Goal: Information Seeking & Learning: Learn about a topic

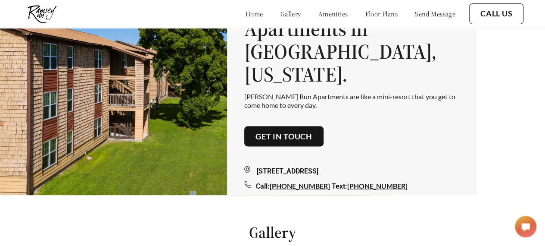
click at [368, 11] on link "floor plans" at bounding box center [381, 13] width 33 height 9
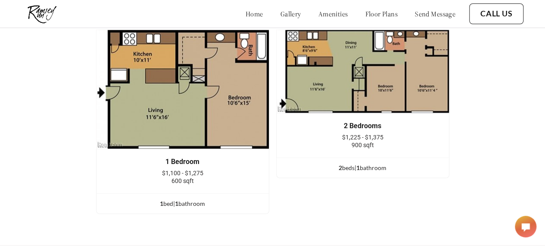
scroll to position [1021, 0]
click at [192, 123] on img at bounding box center [182, 88] width 173 height 119
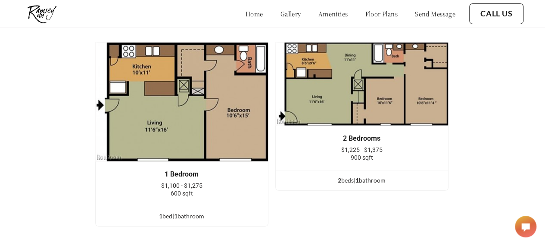
scroll to position [1008, 1]
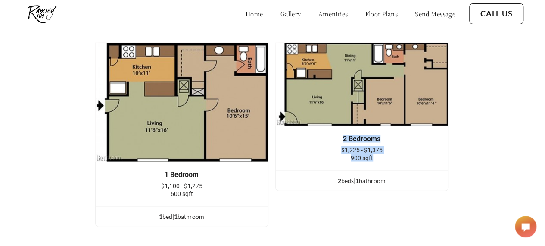
drag, startPoint x: 386, startPoint y: 166, endPoint x: 336, endPoint y: 149, distance: 52.9
click at [336, 149] on div "2 Bedrooms $1,225 - $1,375 900 sqft" at bounding box center [362, 148] width 147 height 27
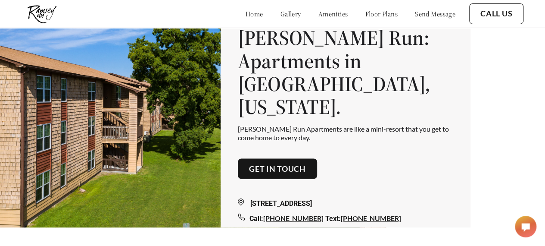
scroll to position [0, 6]
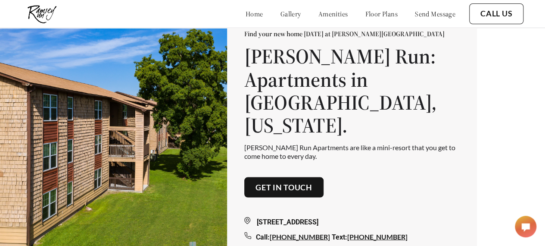
drag, startPoint x: 252, startPoint y: 212, endPoint x: 385, endPoint y: 216, distance: 132.8
click at [385, 217] on div "[STREET_ADDRESS]" at bounding box center [352, 222] width 216 height 10
copy div "[STREET_ADDRESS]"
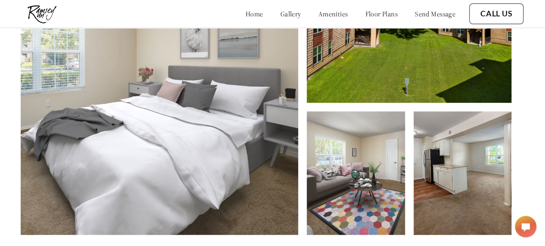
scroll to position [395, 6]
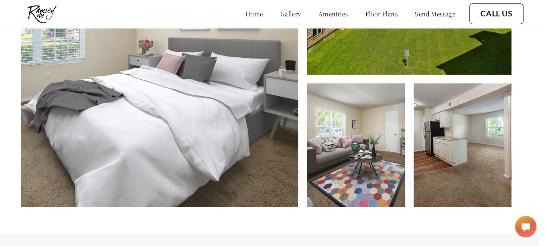
click at [371, 13] on link "floor plans" at bounding box center [381, 13] width 33 height 9
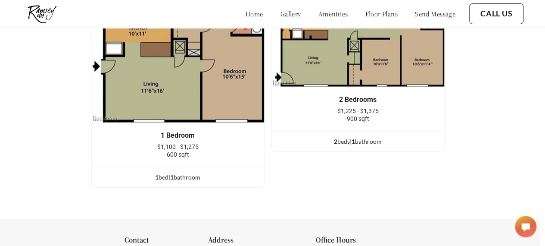
scroll to position [1049, 4]
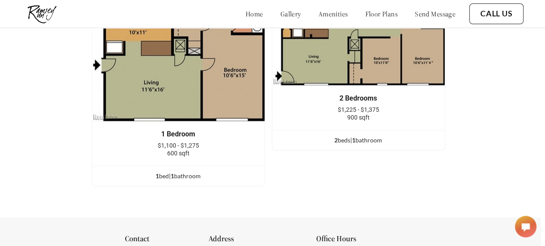
click at [324, 17] on link "amenities" at bounding box center [334, 13] width 30 height 9
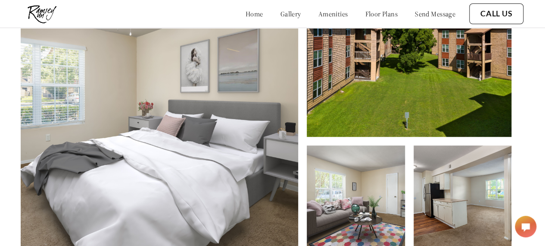
scroll to position [345, 6]
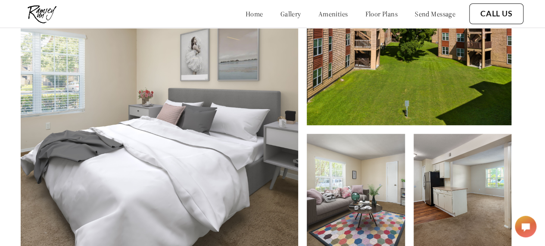
click at [252, 92] on img at bounding box center [160, 109] width 278 height 295
click at [352, 82] on img at bounding box center [409, 43] width 204 height 163
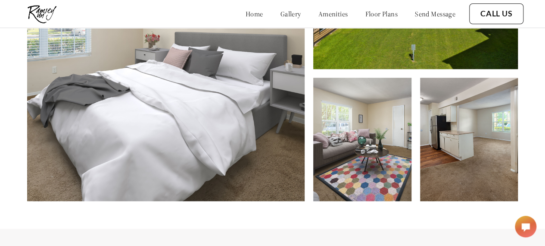
scroll to position [403, 0]
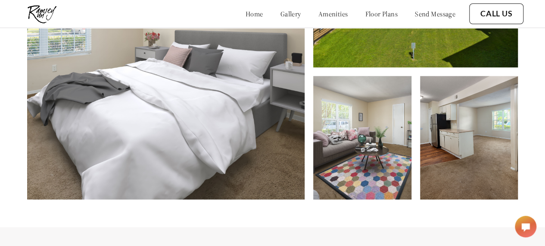
click at [483, 125] on img at bounding box center [469, 137] width 98 height 123
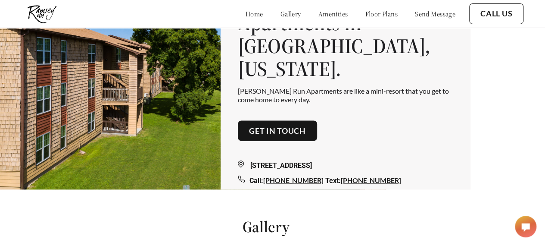
scroll to position [57, 6]
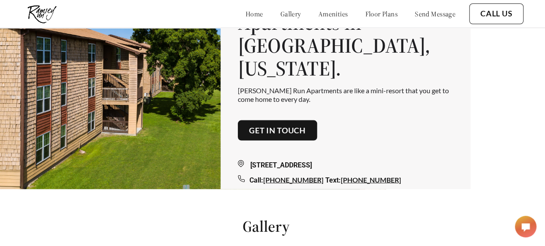
drag, startPoint x: 378, startPoint y: 153, endPoint x: 249, endPoint y: 154, distance: 128.9
click at [249, 160] on div "[STREET_ADDRESS]" at bounding box center [346, 165] width 216 height 10
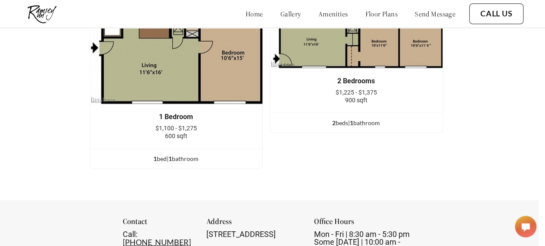
scroll to position [1061, 6]
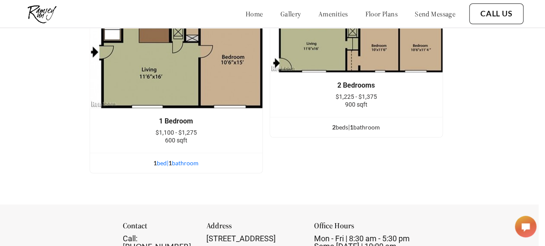
click at [180, 167] on div "1 bed | 1 bathroom" at bounding box center [176, 162] width 172 height 9
click at [162, 167] on div "1 bed | 1 bathroom" at bounding box center [176, 162] width 172 height 9
click at [163, 168] on div "1 bed | 1 bathroom" at bounding box center [176, 162] width 172 height 9
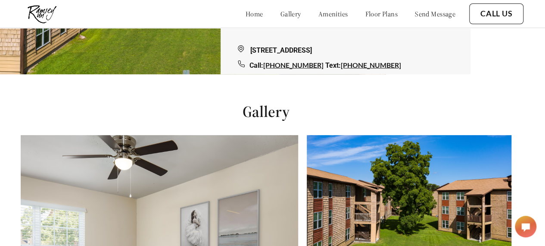
scroll to position [0, 6]
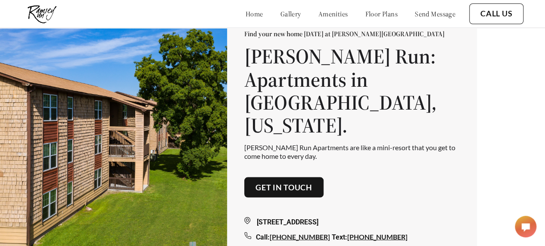
click at [421, 13] on link "send message" at bounding box center [435, 13] width 41 height 9
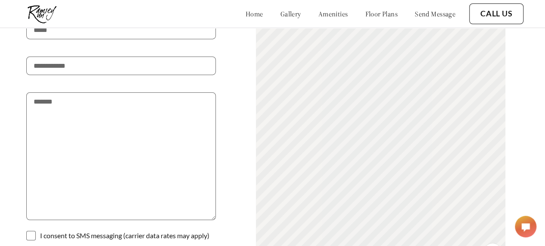
scroll to position [1495, 6]
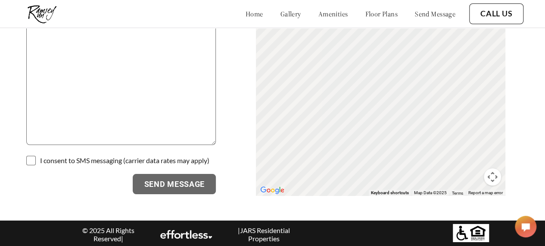
click at [377, 14] on link "floor plans" at bounding box center [381, 13] width 33 height 9
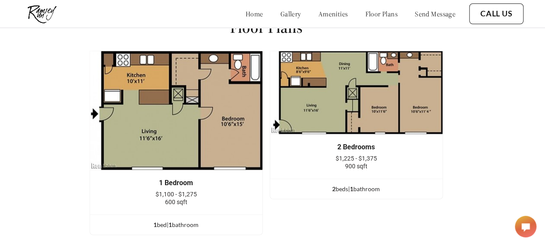
click at [311, 25] on div "home gallery amenities floor plans send message" at bounding box center [342, 13] width 227 height 23
click at [319, 16] on link "amenities" at bounding box center [334, 13] width 30 height 9
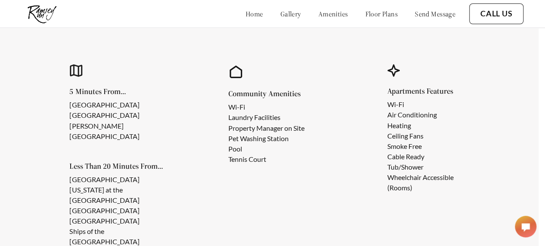
scroll to position [636, 6]
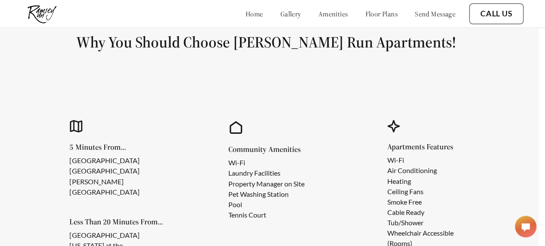
click at [281, 12] on link "gallery" at bounding box center [291, 13] width 21 height 9
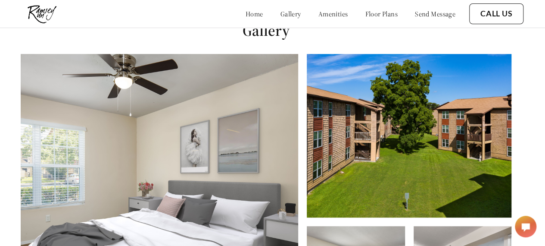
scroll to position [252, 6]
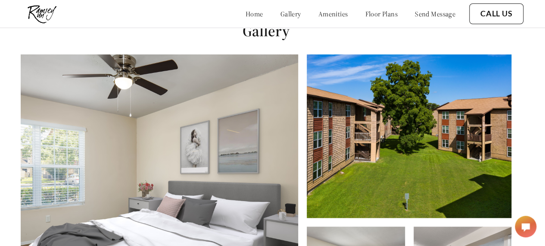
click at [230, 19] on div "home gallery amenities floor plans send message" at bounding box center [342, 13] width 227 height 23
click at [246, 10] on link "home" at bounding box center [255, 13] width 18 height 9
